Goal: Task Accomplishment & Management: Complete application form

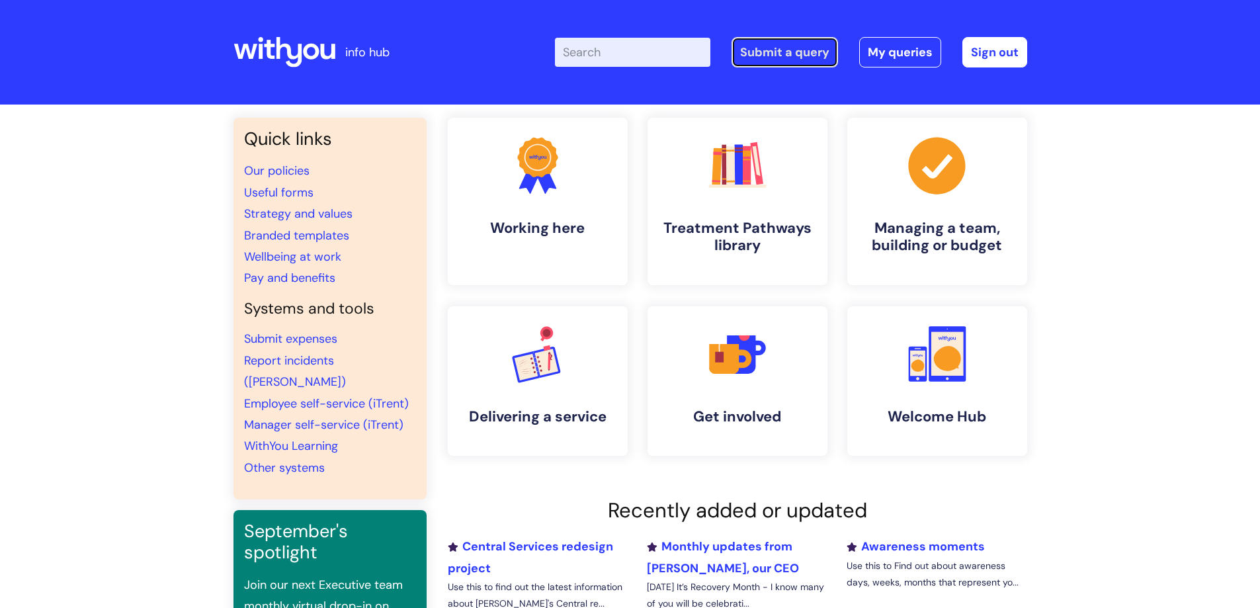
click at [760, 65] on link "Submit a query" at bounding box center [784, 52] width 106 height 30
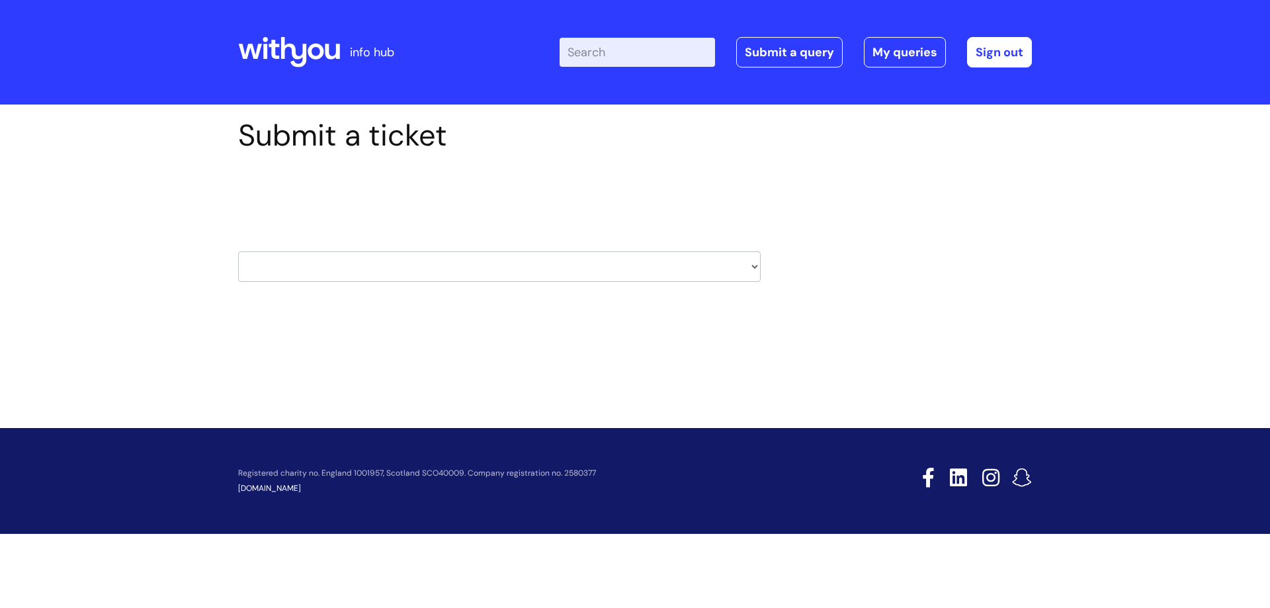
click at [395, 268] on select "HR / People IT and Support Clinical Drug Alerts Finance Accounts Data Support T…" at bounding box center [499, 266] width 522 height 30
select select "it_and_support"
click at [238, 251] on select "HR / People IT and Support Clinical Drug Alerts Finance Accounts Data Support T…" at bounding box center [499, 266] width 522 height 30
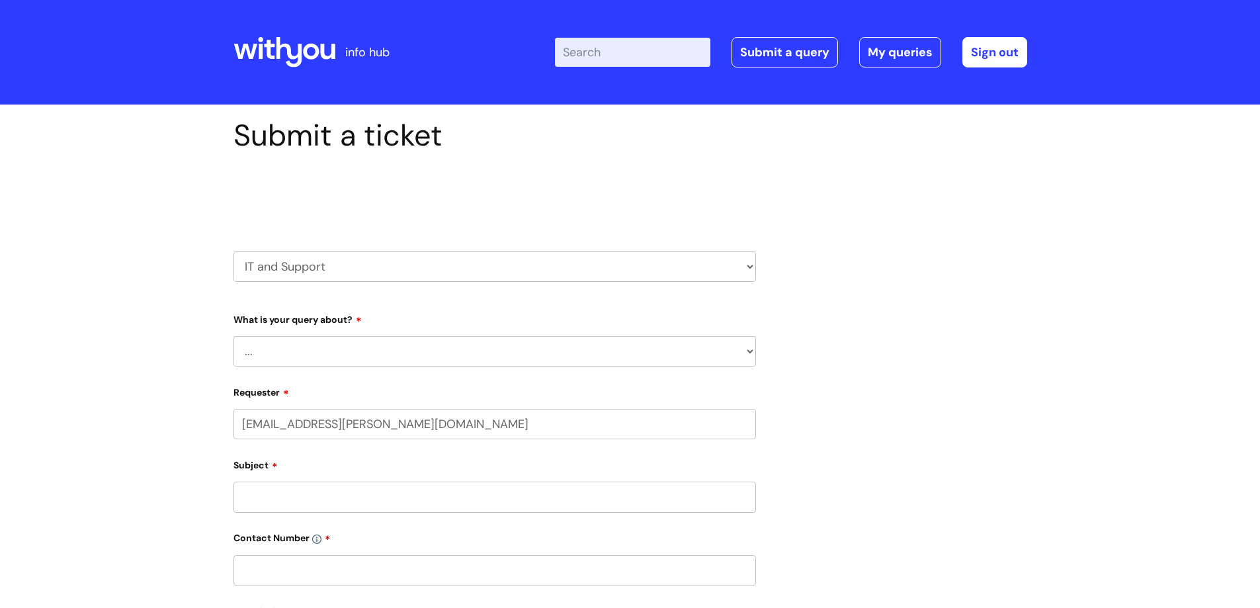
select select "80004157231"
click at [368, 360] on select "... Mobile Phone Reset & MFA Accounts, Starters and Leavers IT Hardware issue I…" at bounding box center [494, 351] width 522 height 30
select select "Something Else"
click at [233, 336] on select "... Mobile Phone Reset & MFA Accounts, Starters and Leavers IT Hardware issue I…" at bounding box center [494, 351] width 522 height 30
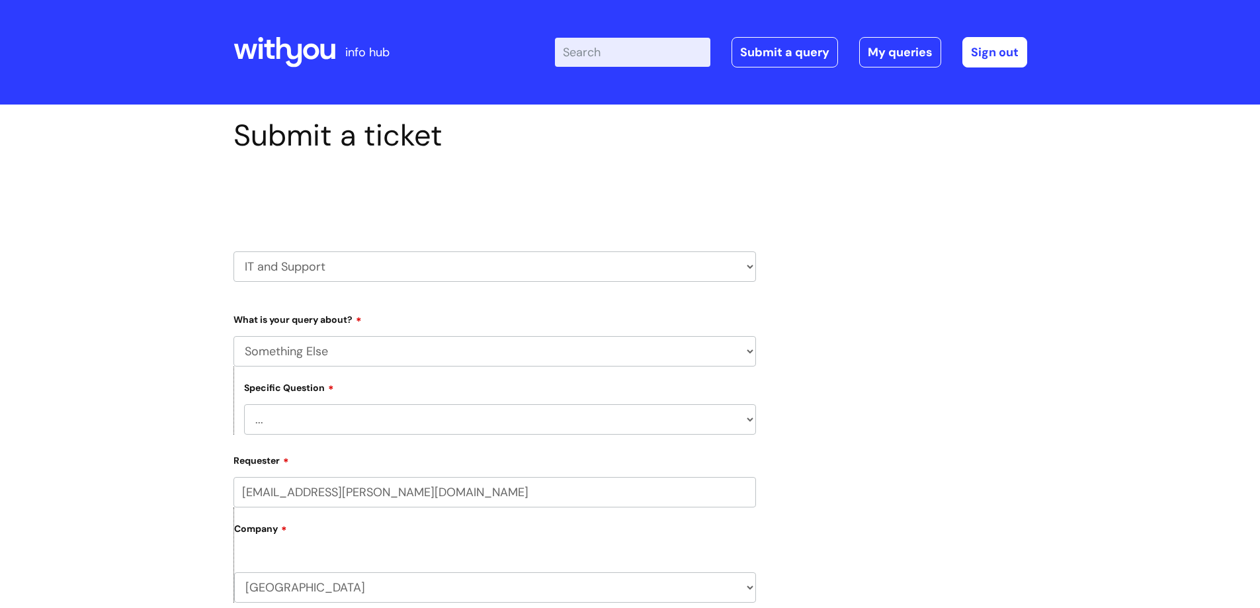
click at [354, 425] on select "... My problem is not listed" at bounding box center [500, 419] width 512 height 30
select select "My problem is not listed"
click at [244, 404] on select "... My problem is not listed" at bounding box center [500, 419] width 512 height 30
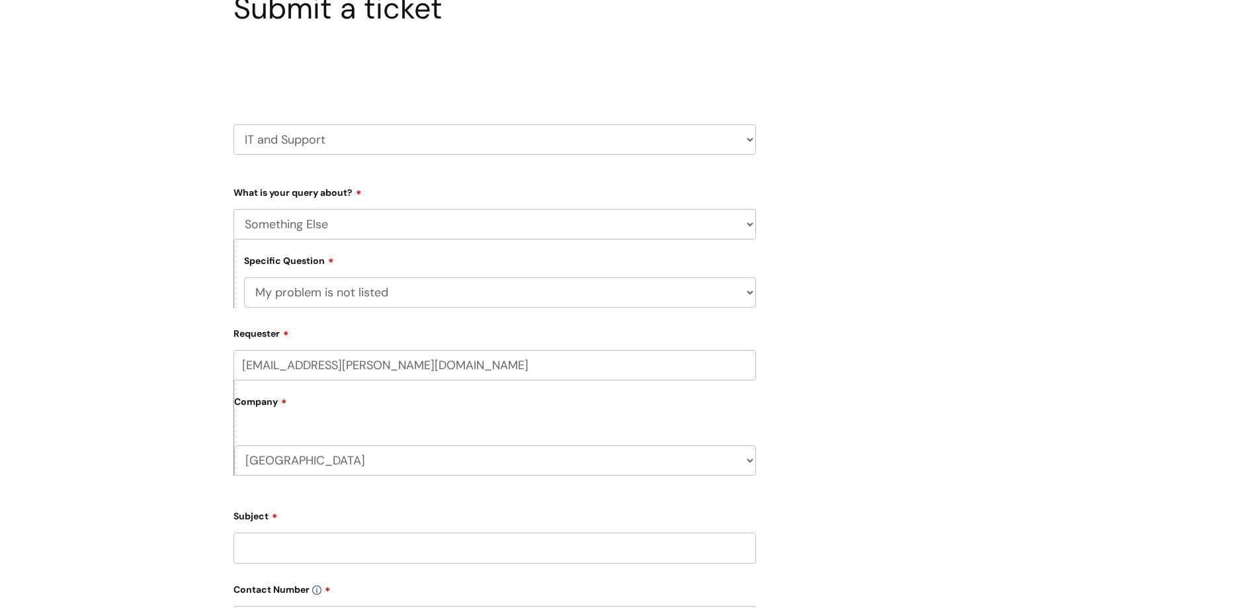
scroll to position [132, 0]
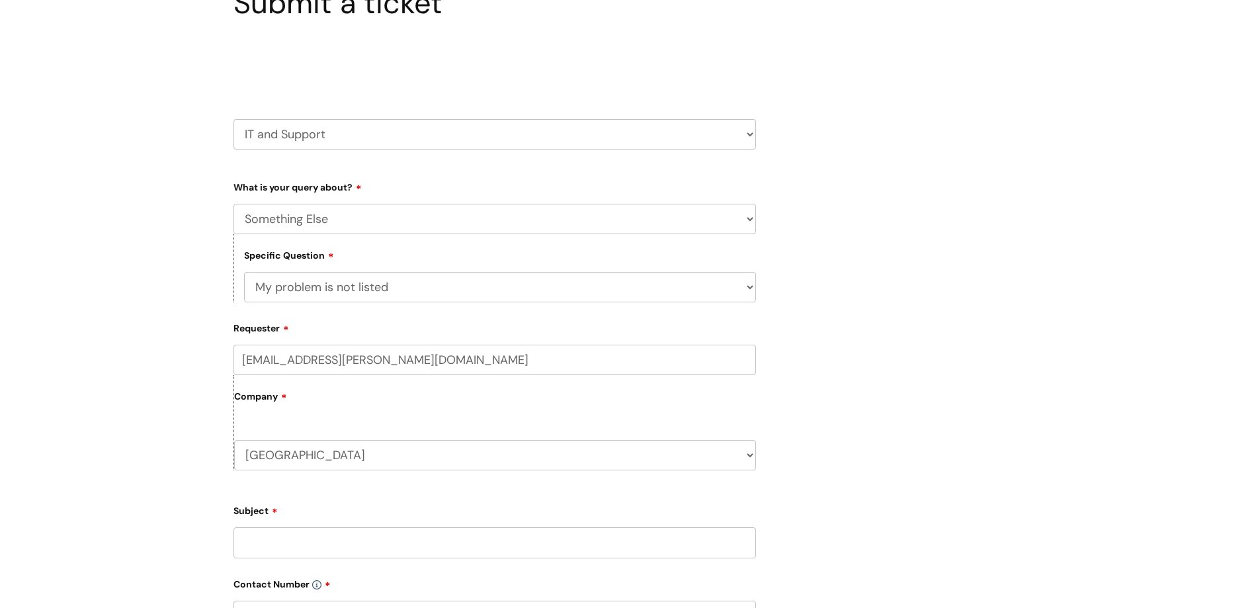
click at [401, 293] on select "... My problem is not listed" at bounding box center [500, 287] width 512 height 30
click at [244, 272] on select "... My problem is not listed" at bounding box center [500, 287] width 512 height 30
click at [401, 296] on select "... My problem is not listed" at bounding box center [500, 287] width 512 height 30
click at [405, 290] on select "... My problem is not listed" at bounding box center [500, 287] width 512 height 30
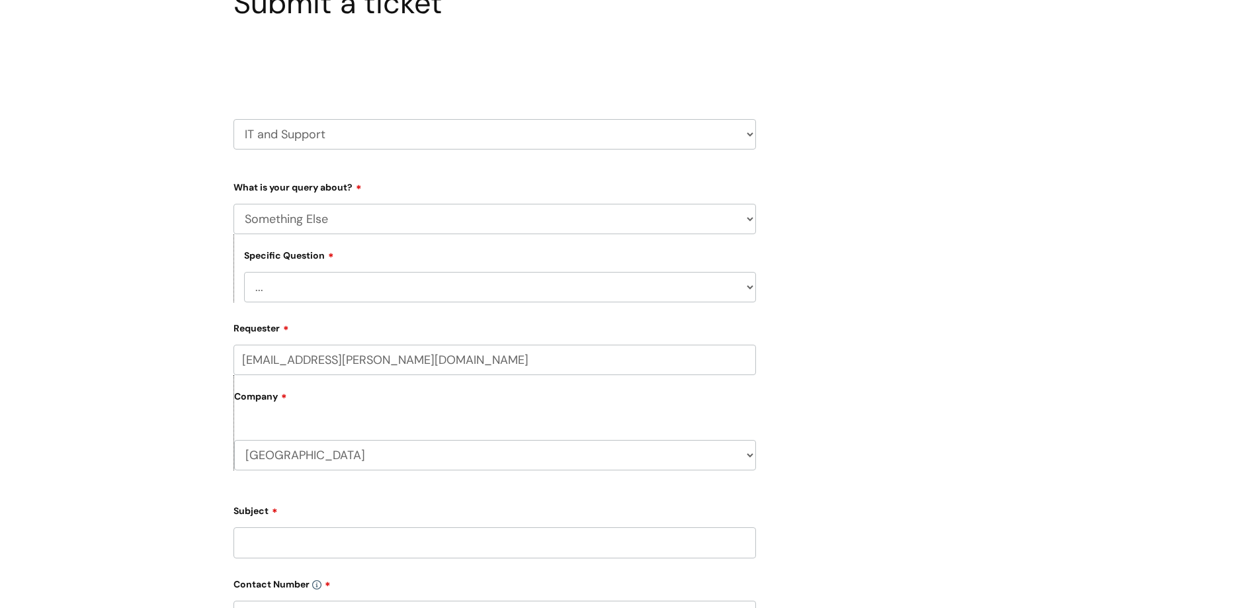
select select "My problem is not listed"
click at [244, 272] on select "... My problem is not listed" at bounding box center [500, 287] width 512 height 30
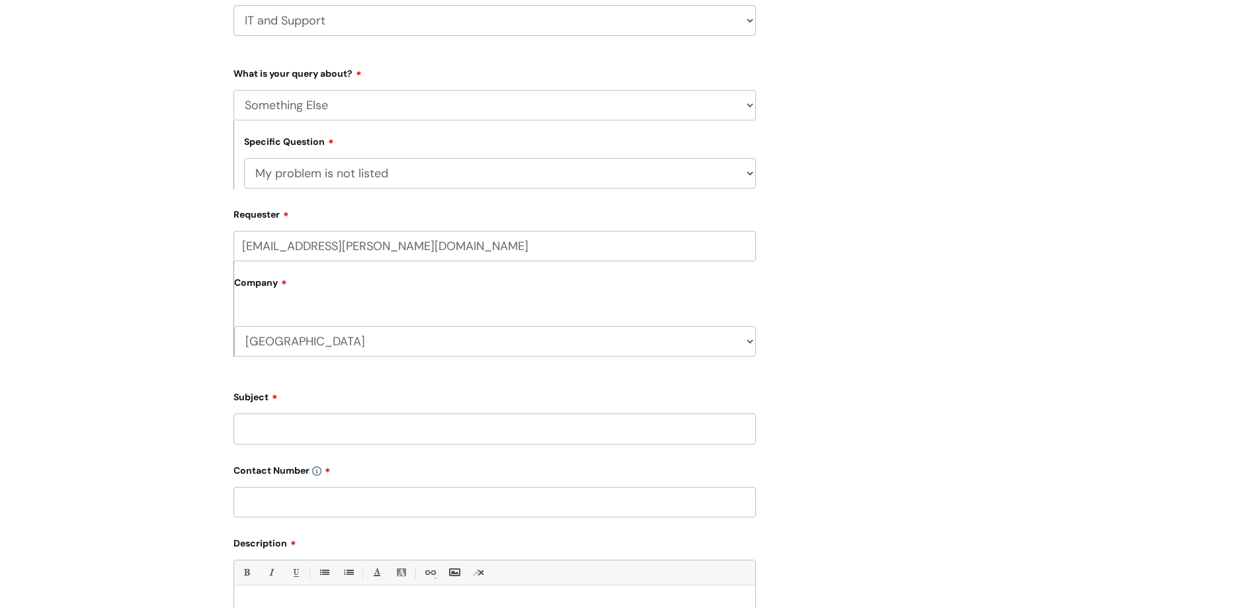
scroll to position [265, 0]
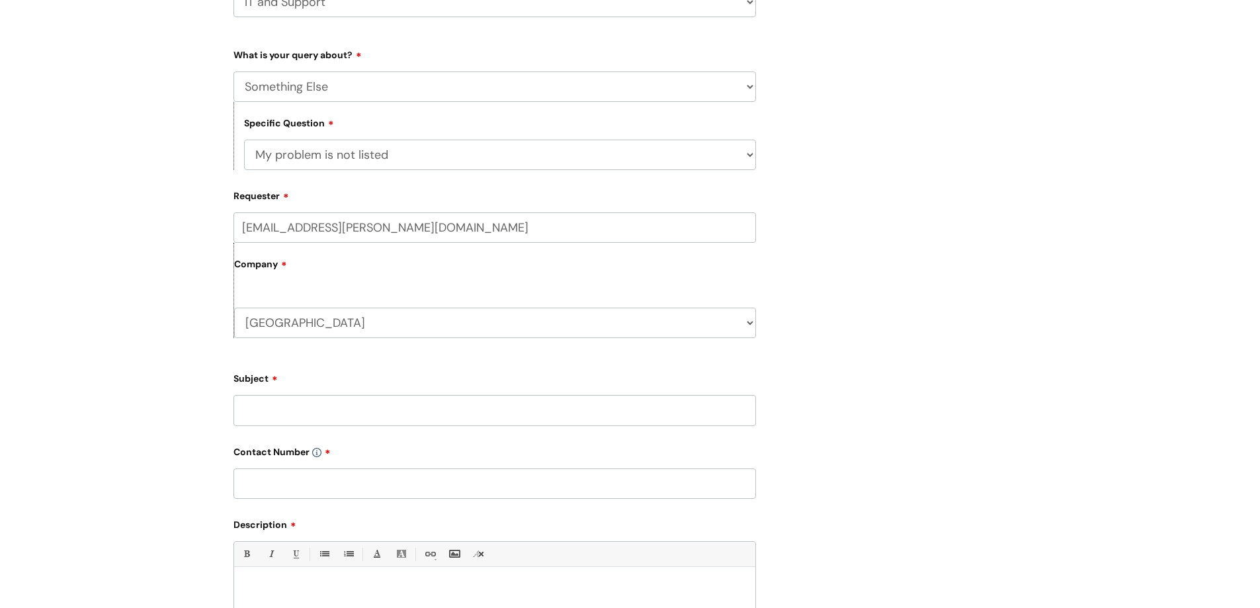
click at [351, 422] on input "Subject" at bounding box center [494, 410] width 522 height 30
type input "Unable to connect to the corporate WiFi"
click at [385, 485] on input "text" at bounding box center [494, 483] width 522 height 30
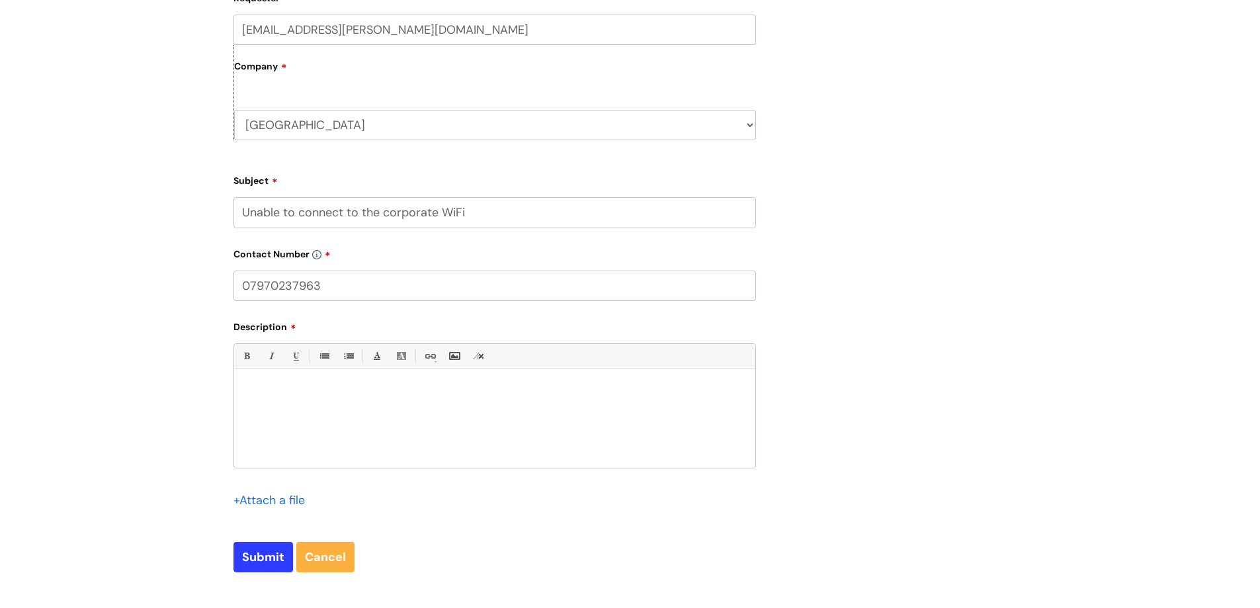
scroll to position [463, 0]
type input "07970237963"
click at [454, 424] on div at bounding box center [494, 421] width 521 height 91
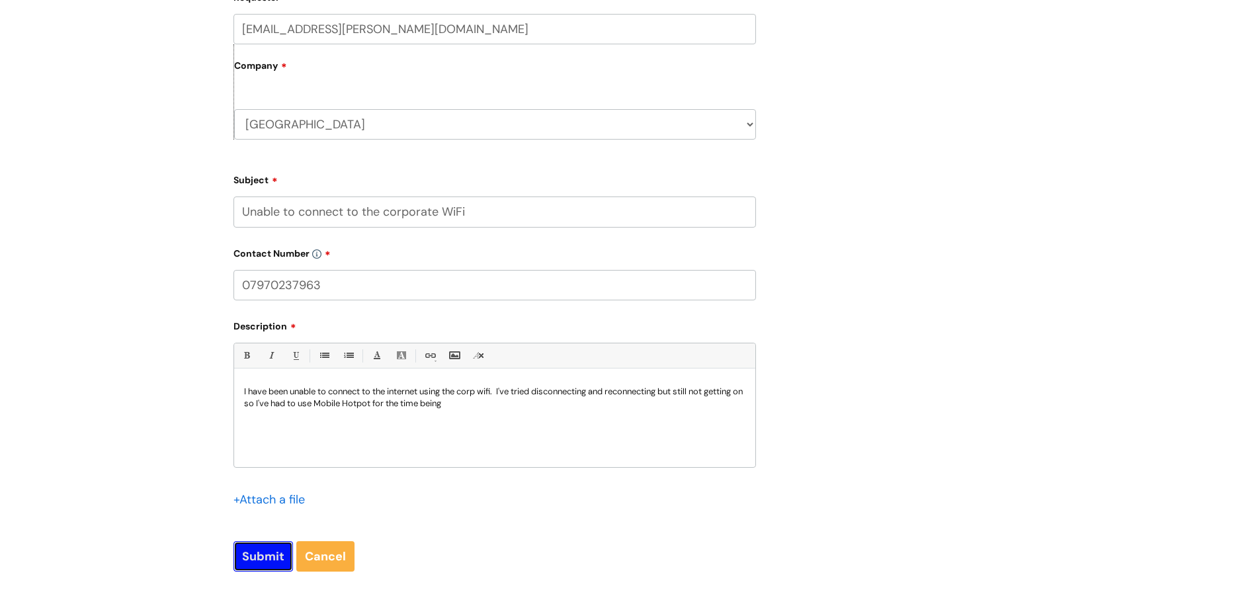
click at [263, 546] on input "Submit" at bounding box center [263, 556] width 60 height 30
type input "Please Wait..."
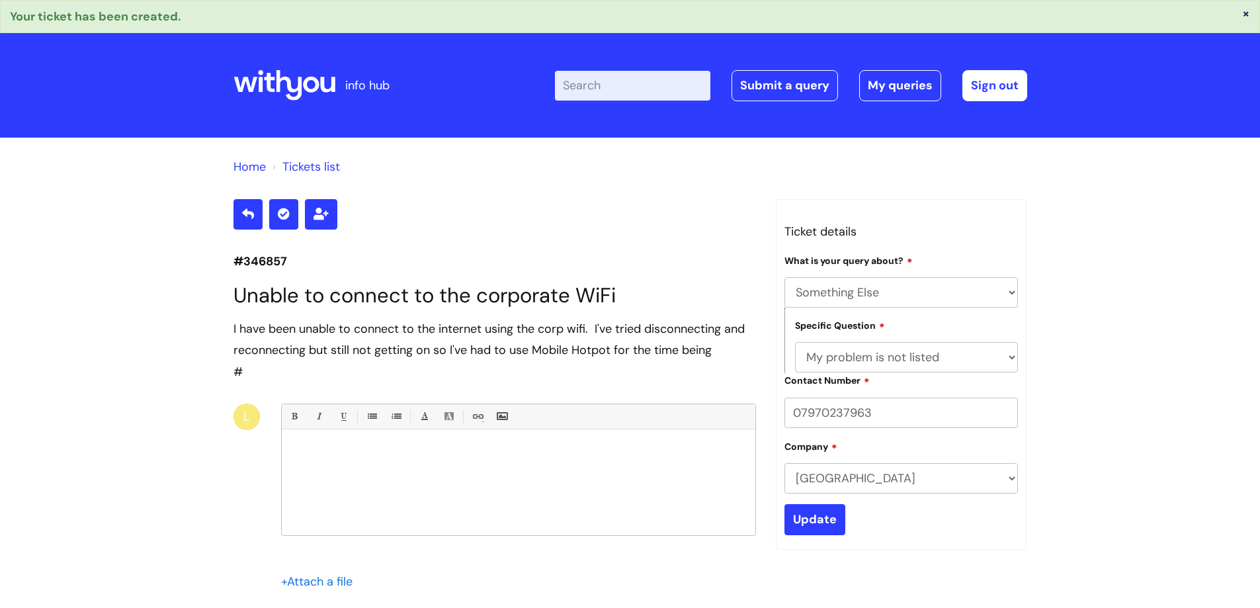
select select "Something Else"
select select "My problem is not listed"
click at [501, 461] on div at bounding box center [518, 485] width 473 height 99
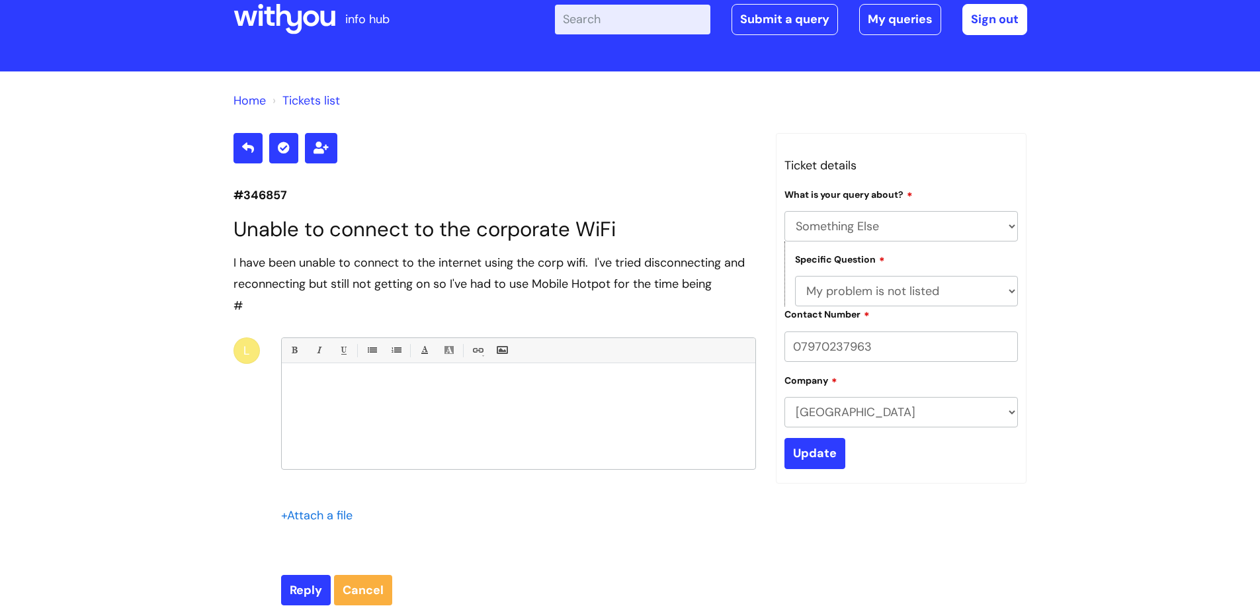
scroll to position [132, 0]
